Goal: Information Seeking & Learning: Check status

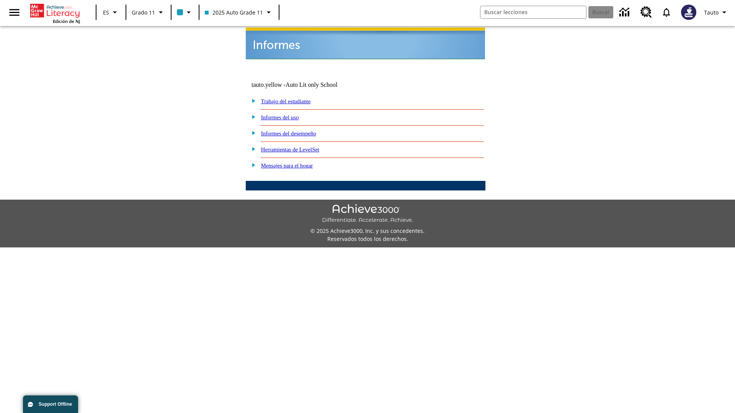
click at [286, 114] on link "Informes del uso" at bounding box center [280, 117] width 38 height 6
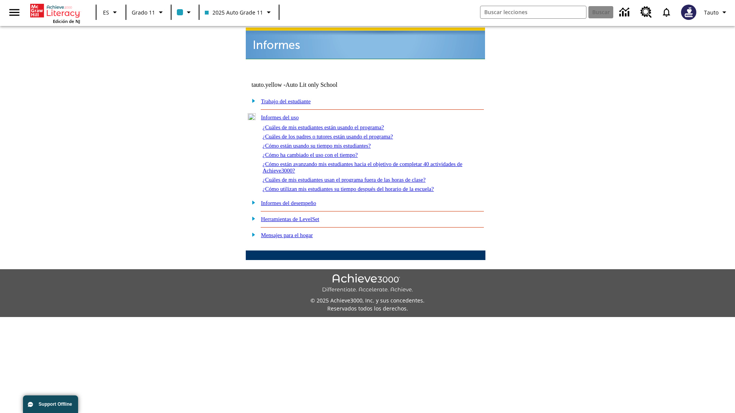
click at [334, 124] on link "¿Cuáles de mis estudiantes están usando el programa?" at bounding box center [323, 127] width 121 height 6
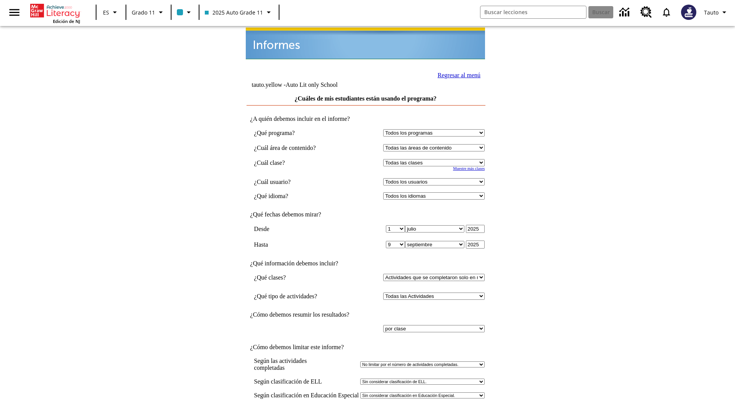
click at [457, 74] on link "Regresar al menú" at bounding box center [459, 75] width 43 height 7
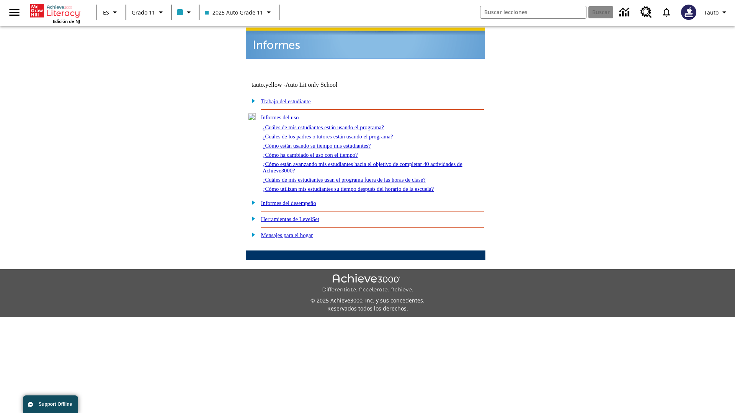
click at [326, 143] on link "¿Cómo están usando su tiempo mis estudiantes?" at bounding box center [317, 146] width 108 height 6
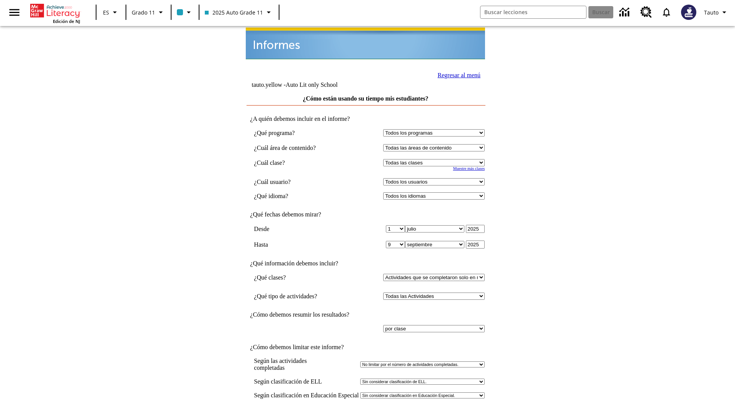
click at [457, 74] on link "Regresar al menú" at bounding box center [459, 75] width 43 height 7
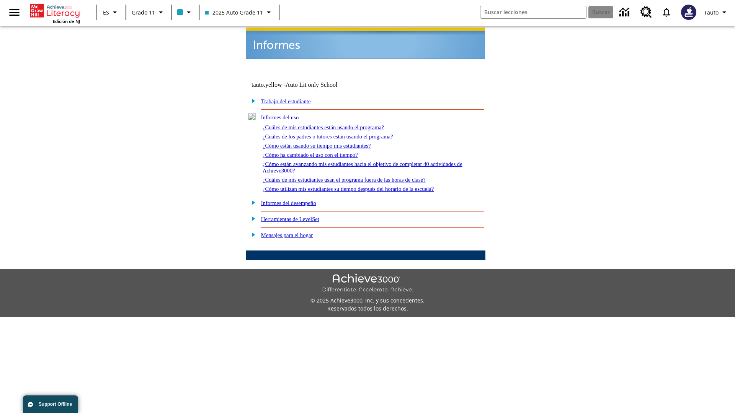
click at [361, 186] on link "¿Cómo utilizan mis estudiantes su tiempo después del horario de la escuela?" at bounding box center [348, 189] width 171 height 6
